Goal: Task Accomplishment & Management: Manage account settings

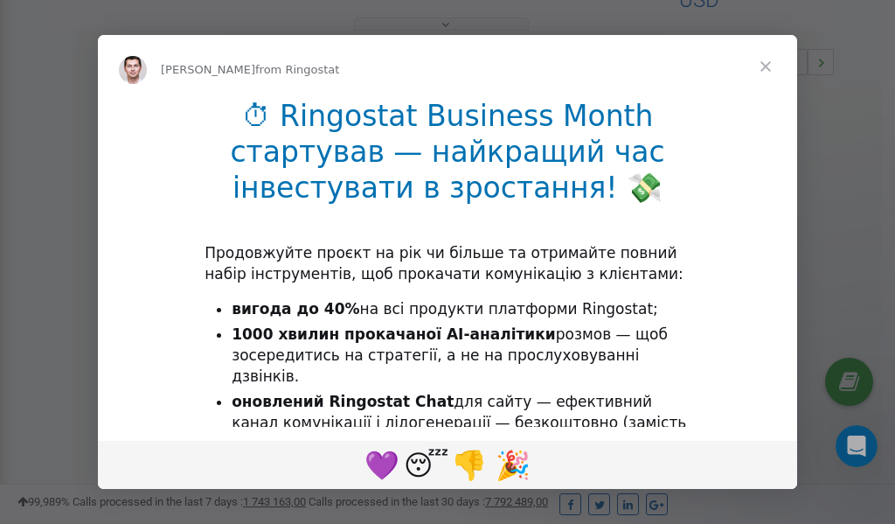
click at [768, 66] on span "Close" at bounding box center [765, 66] width 63 height 63
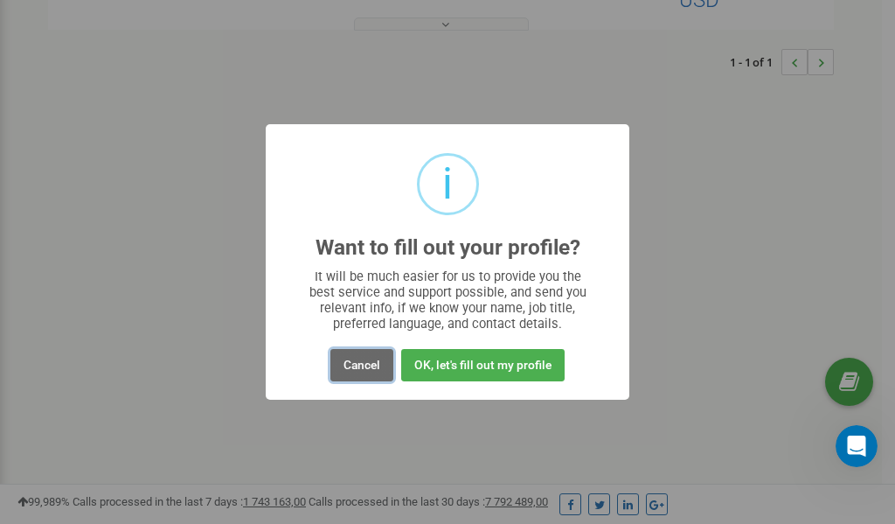
click at [348, 365] on button "Cancel" at bounding box center [361, 365] width 63 height 32
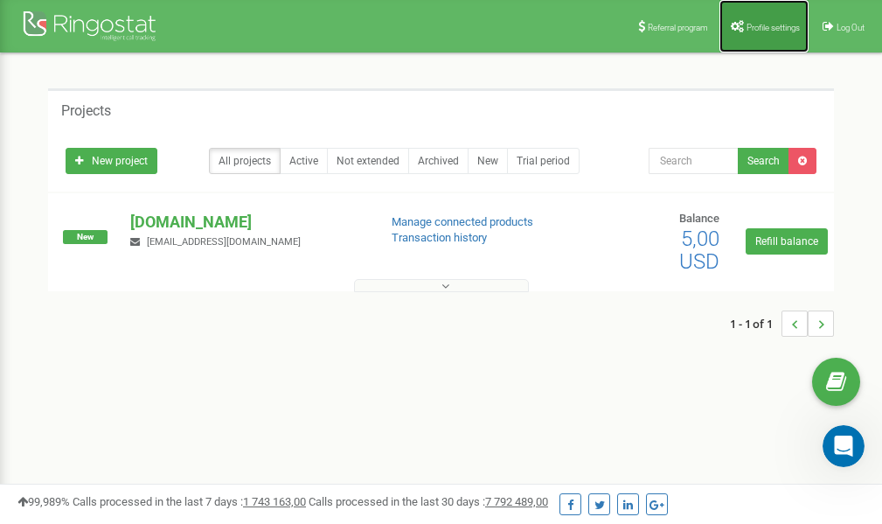
click at [757, 26] on span "Profile settings" at bounding box center [772, 28] width 53 height 10
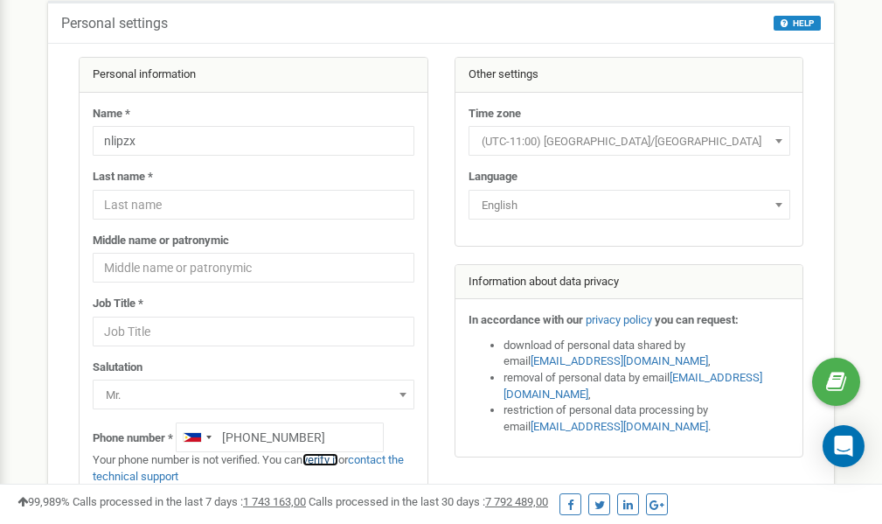
click at [335, 459] on link "verify it" at bounding box center [320, 459] width 36 height 13
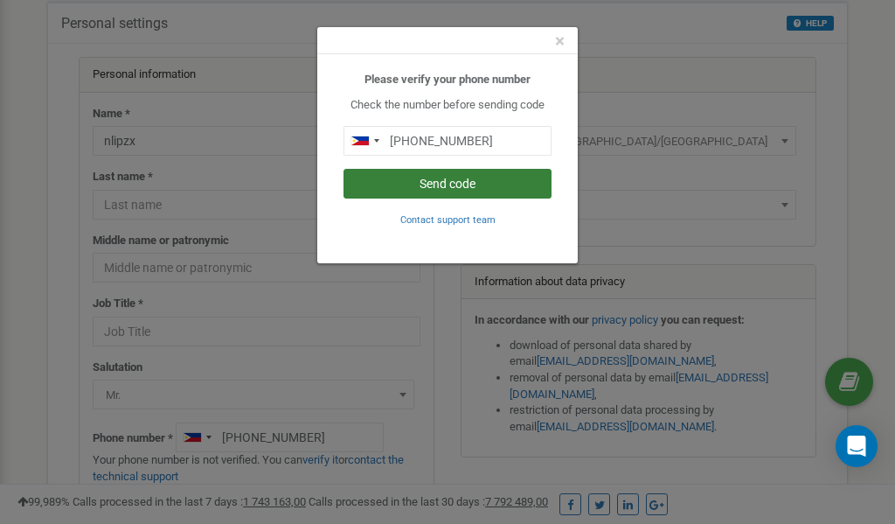
click at [485, 190] on button "Send code" at bounding box center [447, 184] width 208 height 30
